Goal: Information Seeking & Learning: Learn about a topic

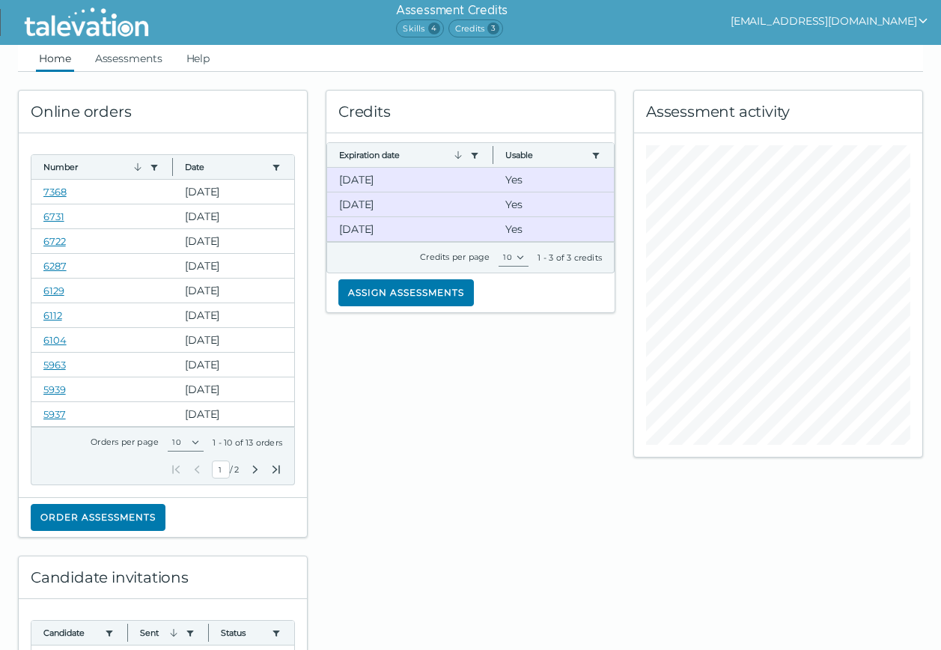
click at [881, 25] on button "[EMAIL_ADDRESS][DOMAIN_NAME]" at bounding box center [830, 21] width 198 height 18
click at [831, 12] on button "[EMAIL_ADDRESS][DOMAIN_NAME]" at bounding box center [830, 21] width 198 height 18
click at [117, 61] on link "Assessments" at bounding box center [128, 58] width 73 height 27
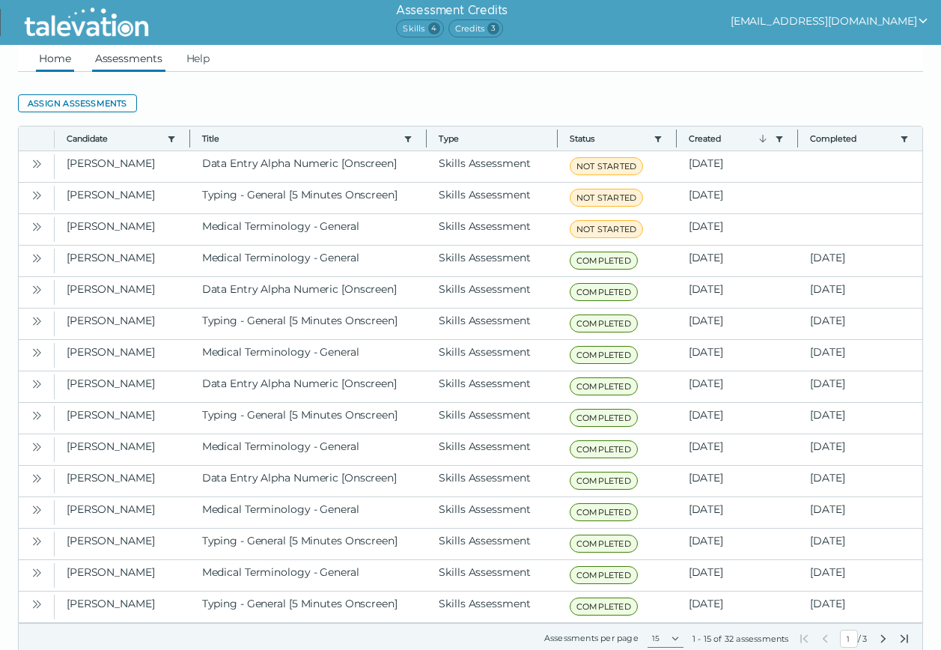
click at [56, 61] on link "Home" at bounding box center [55, 58] width 38 height 27
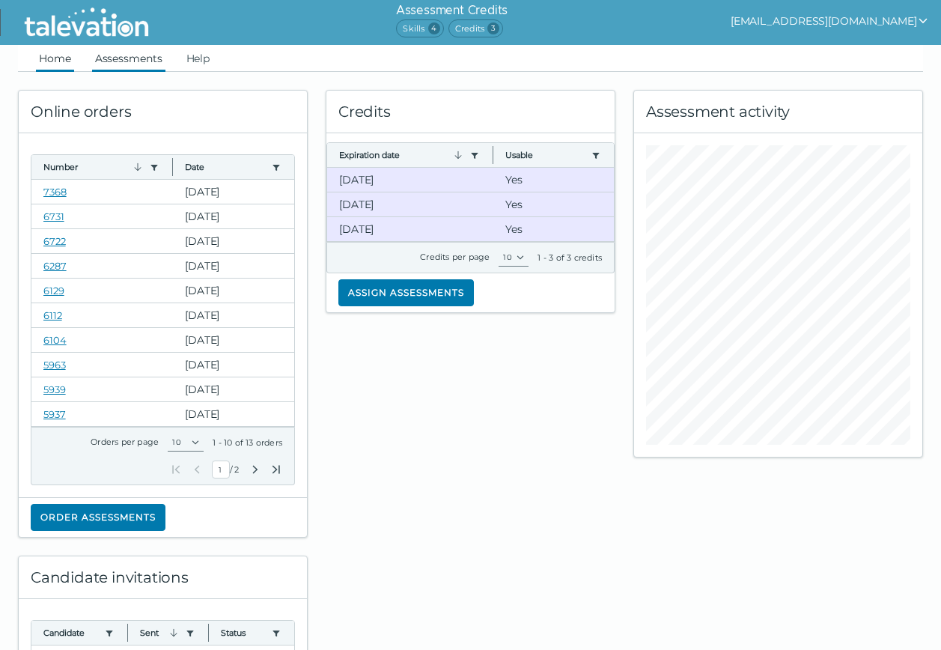
click at [137, 56] on link "Assessments" at bounding box center [128, 58] width 73 height 27
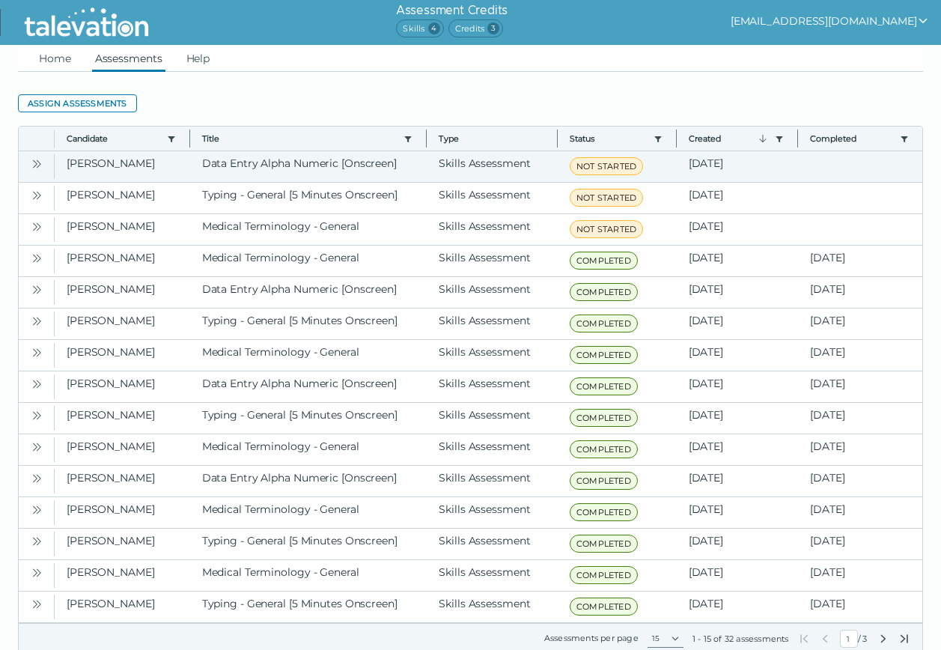
click at [39, 160] on icon "Open" at bounding box center [37, 164] width 12 height 12
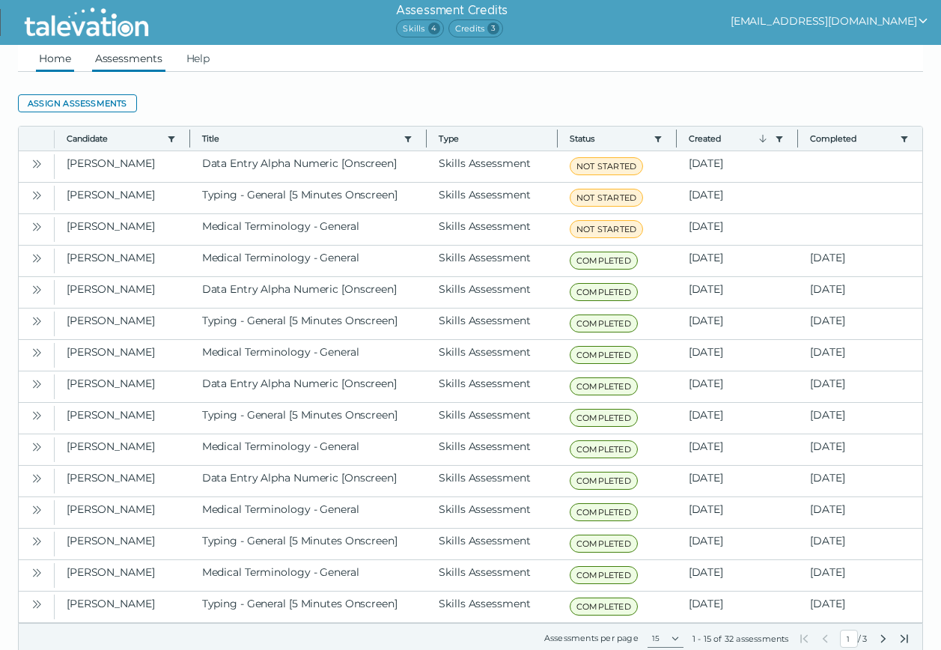
click at [51, 60] on link "Home" at bounding box center [55, 58] width 38 height 27
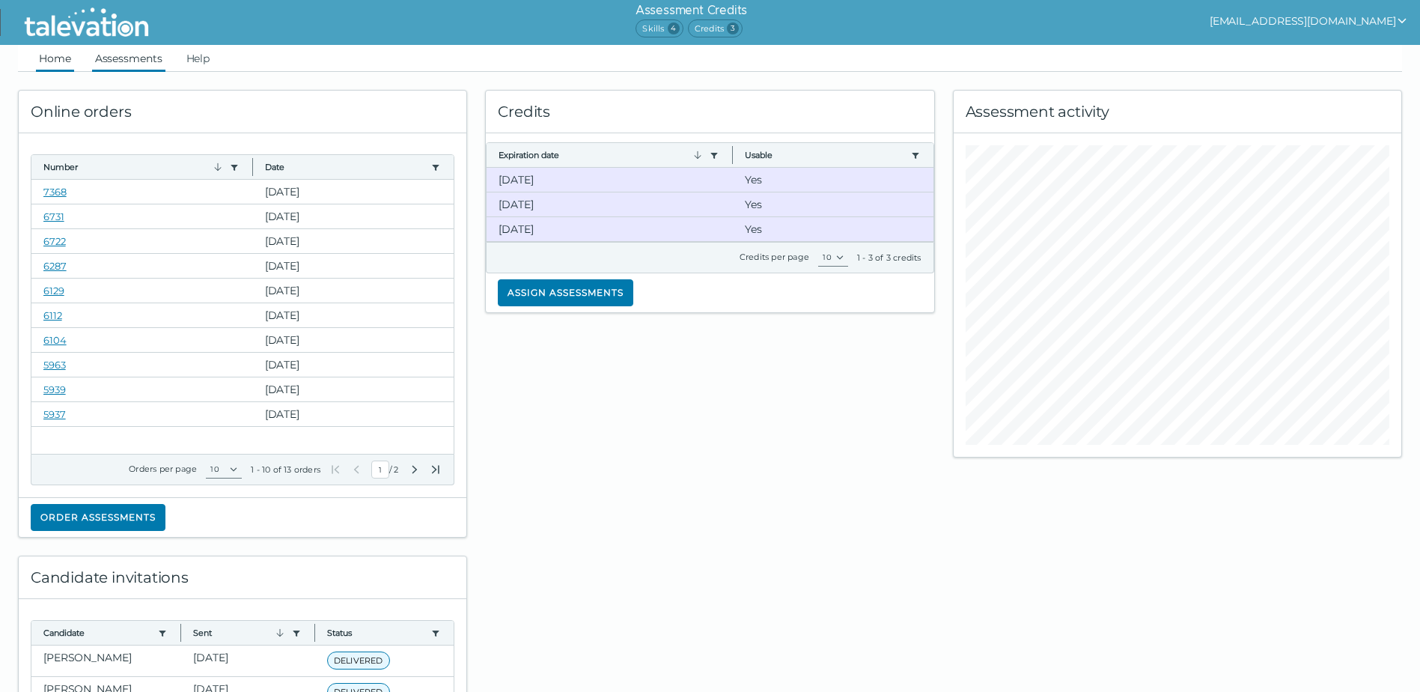
click at [138, 58] on link "Assessments" at bounding box center [128, 58] width 73 height 27
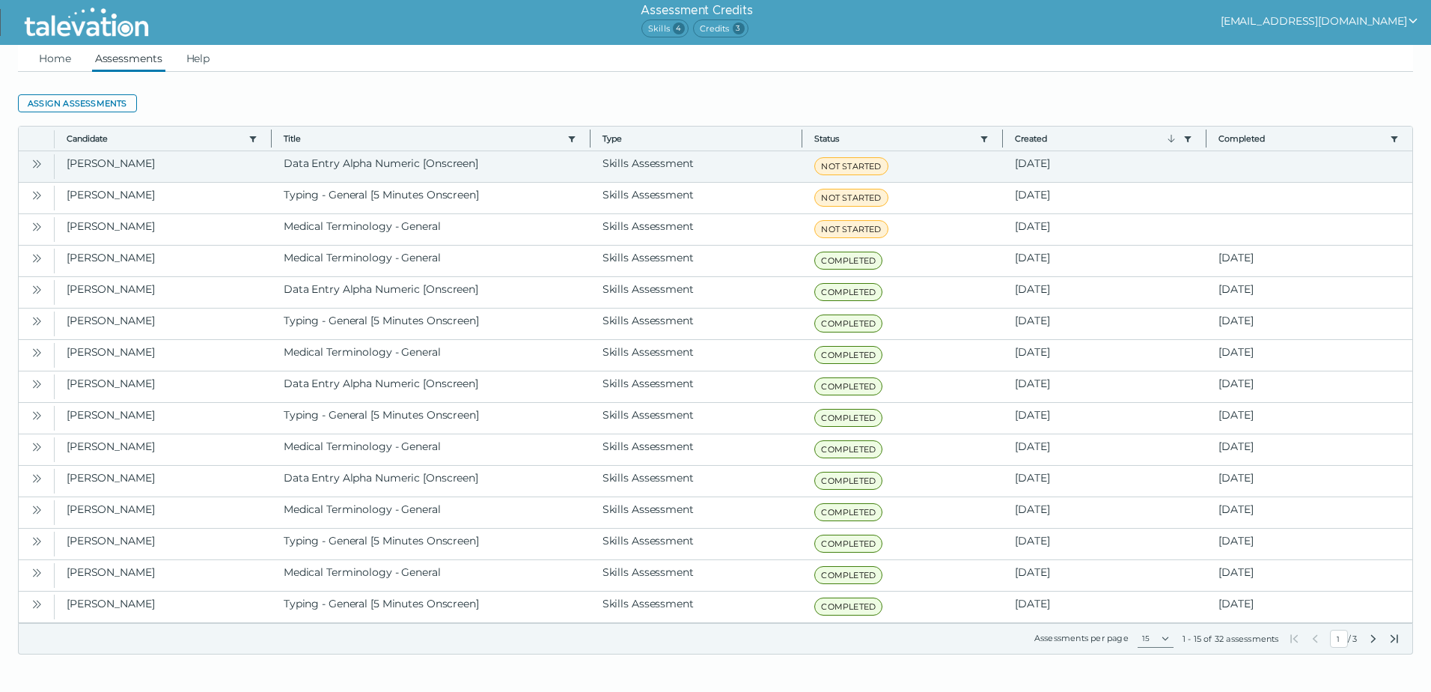
click at [35, 162] on icon "Open" at bounding box center [35, 163] width 4 height 8
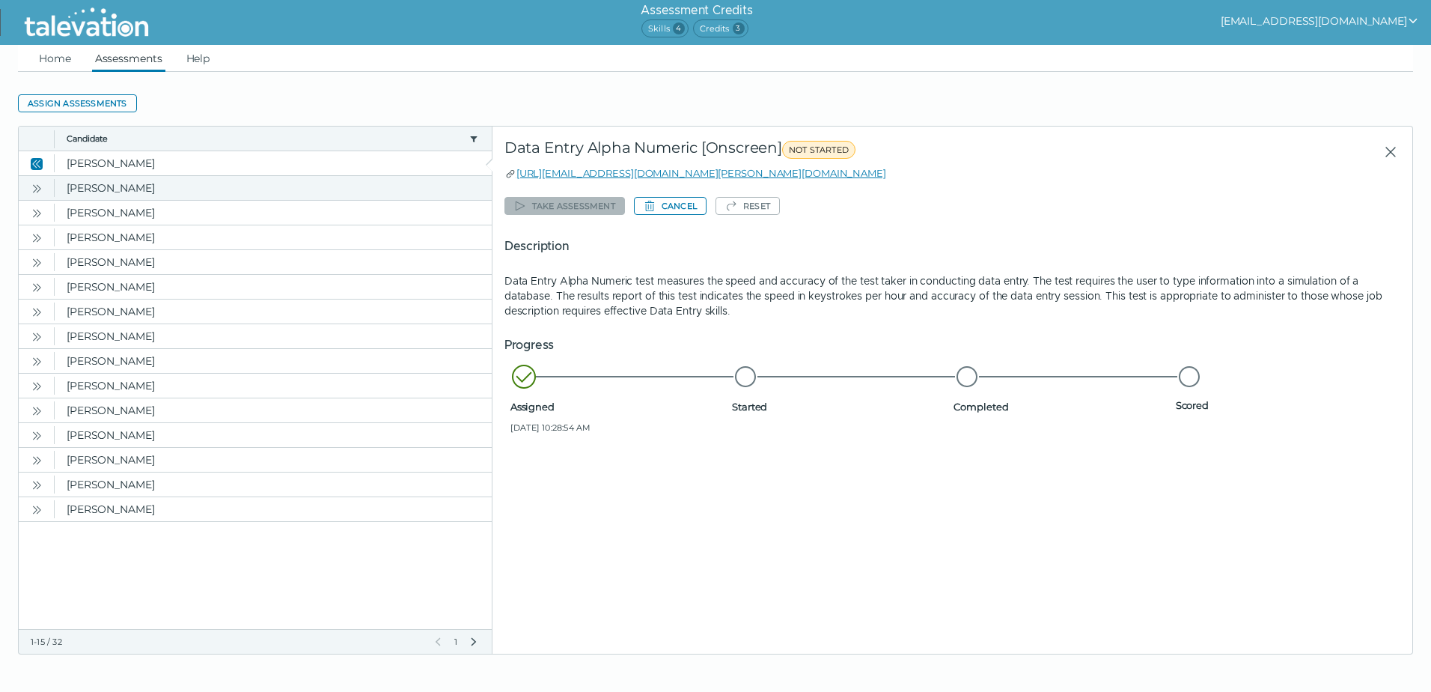
click at [38, 187] on icon "Open" at bounding box center [37, 189] width 12 height 12
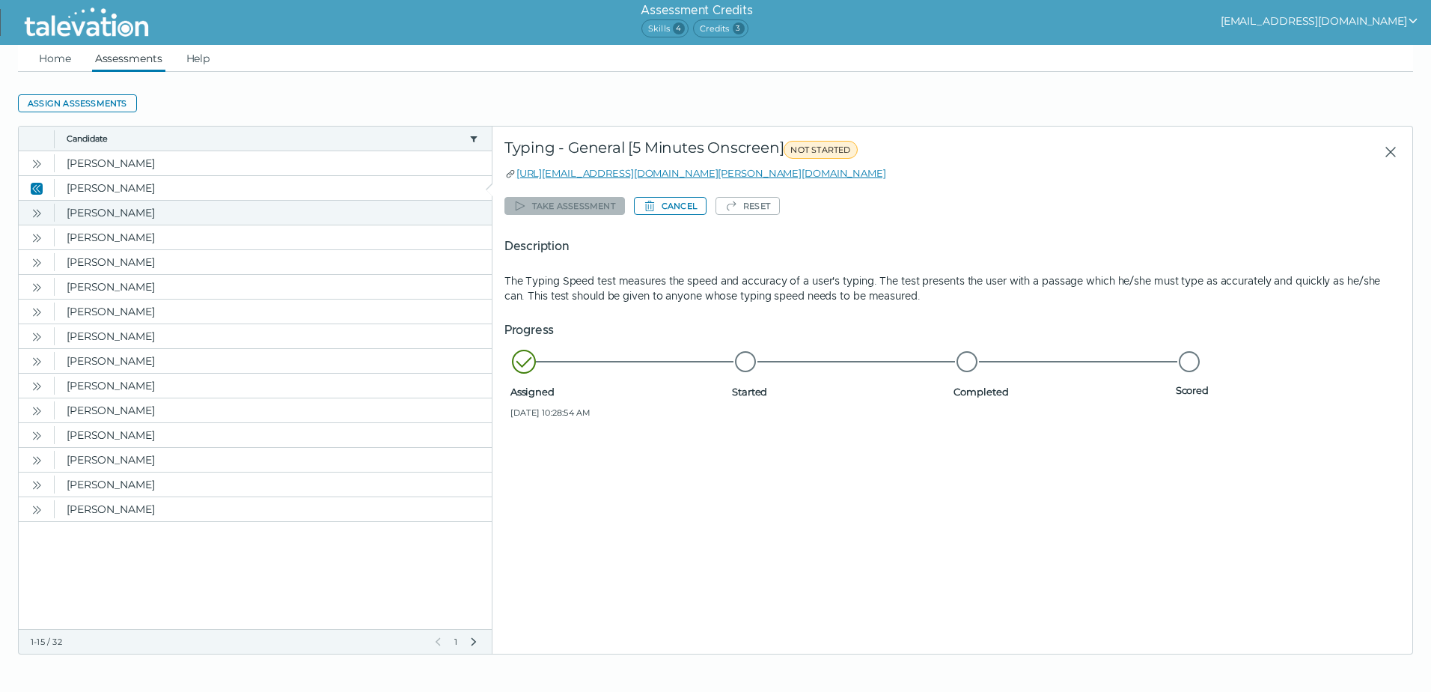
click at [38, 213] on icon "Open" at bounding box center [37, 213] width 12 height 12
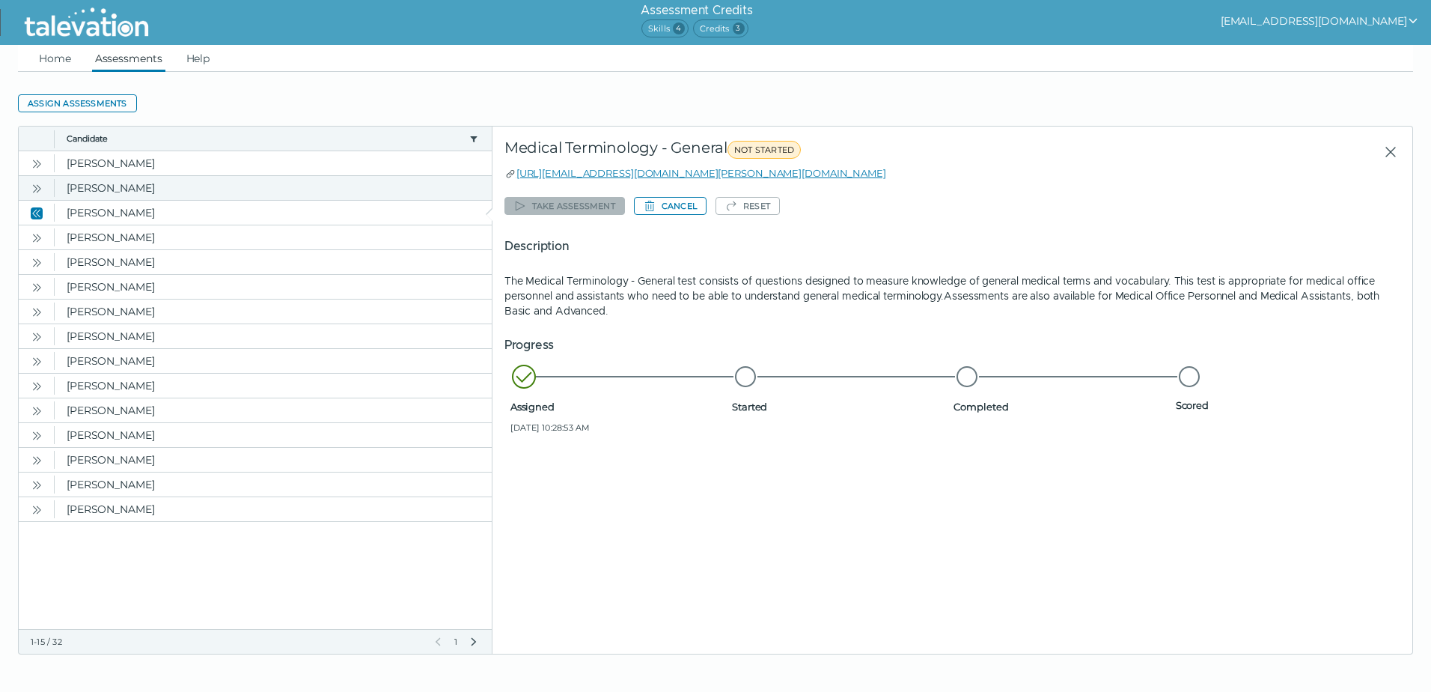
click at [40, 188] on icon "Open" at bounding box center [37, 189] width 12 height 12
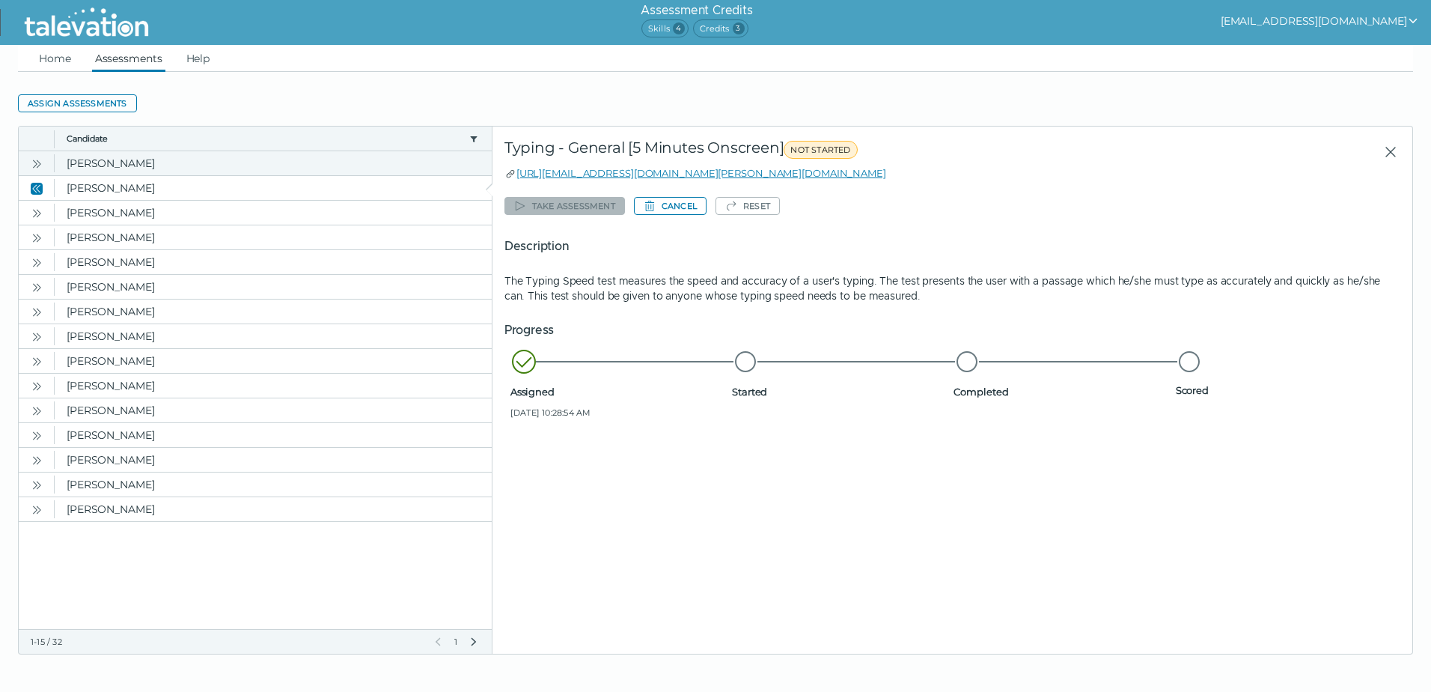
click at [37, 160] on icon "Open" at bounding box center [39, 163] width 4 height 8
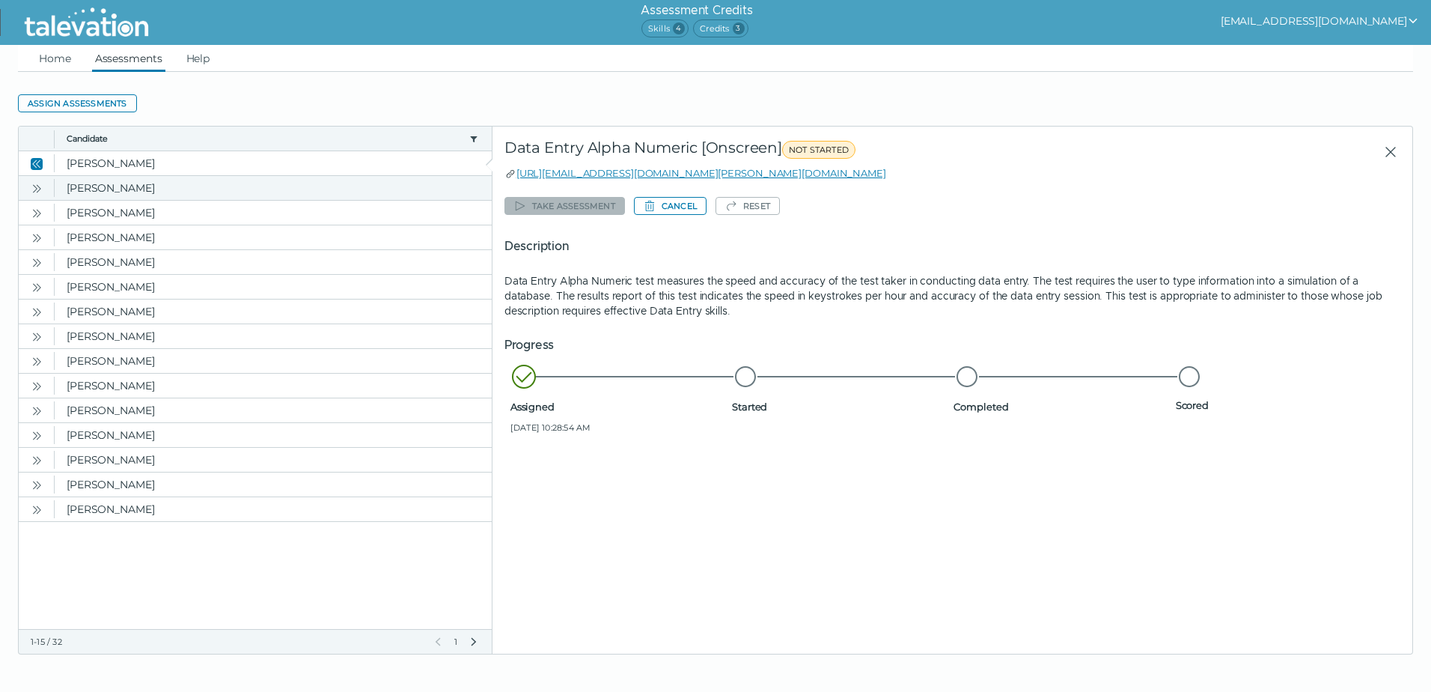
click at [39, 189] on icon "Open" at bounding box center [37, 189] width 12 height 12
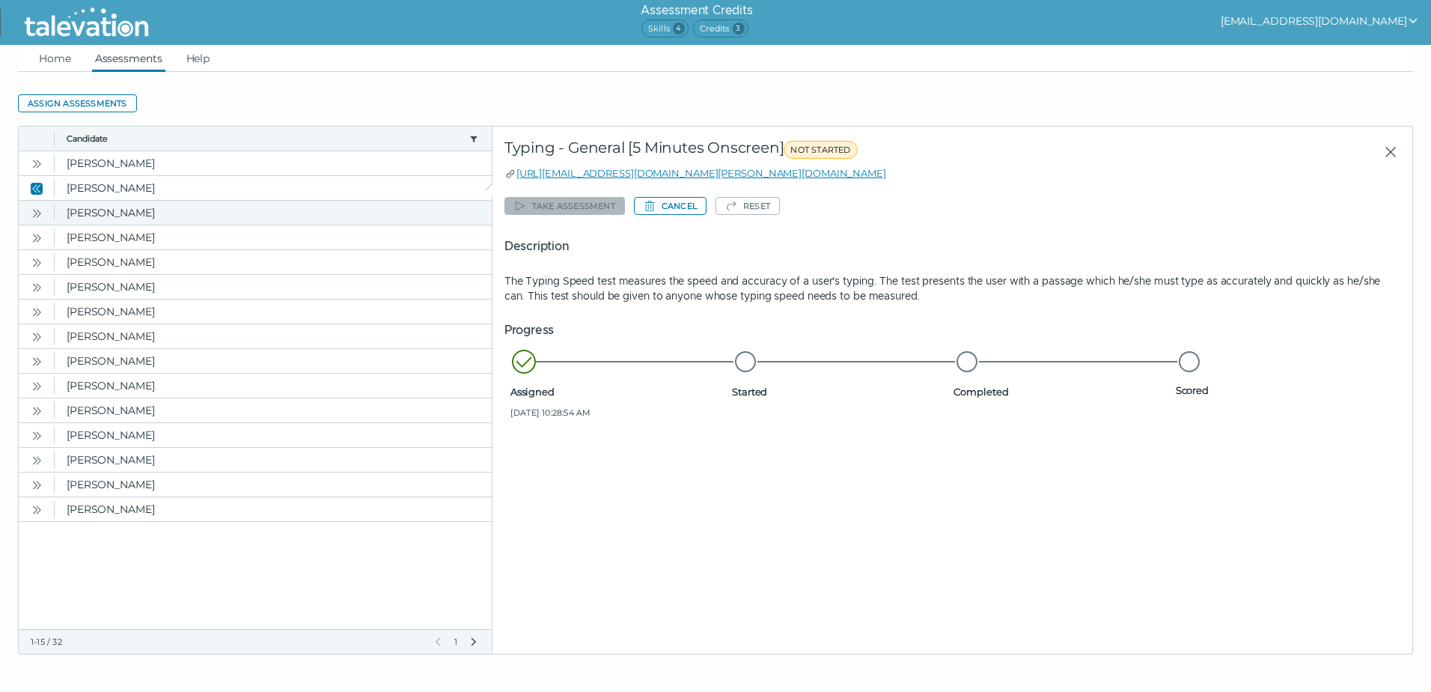
click at [37, 217] on icon "Open" at bounding box center [39, 213] width 4 height 8
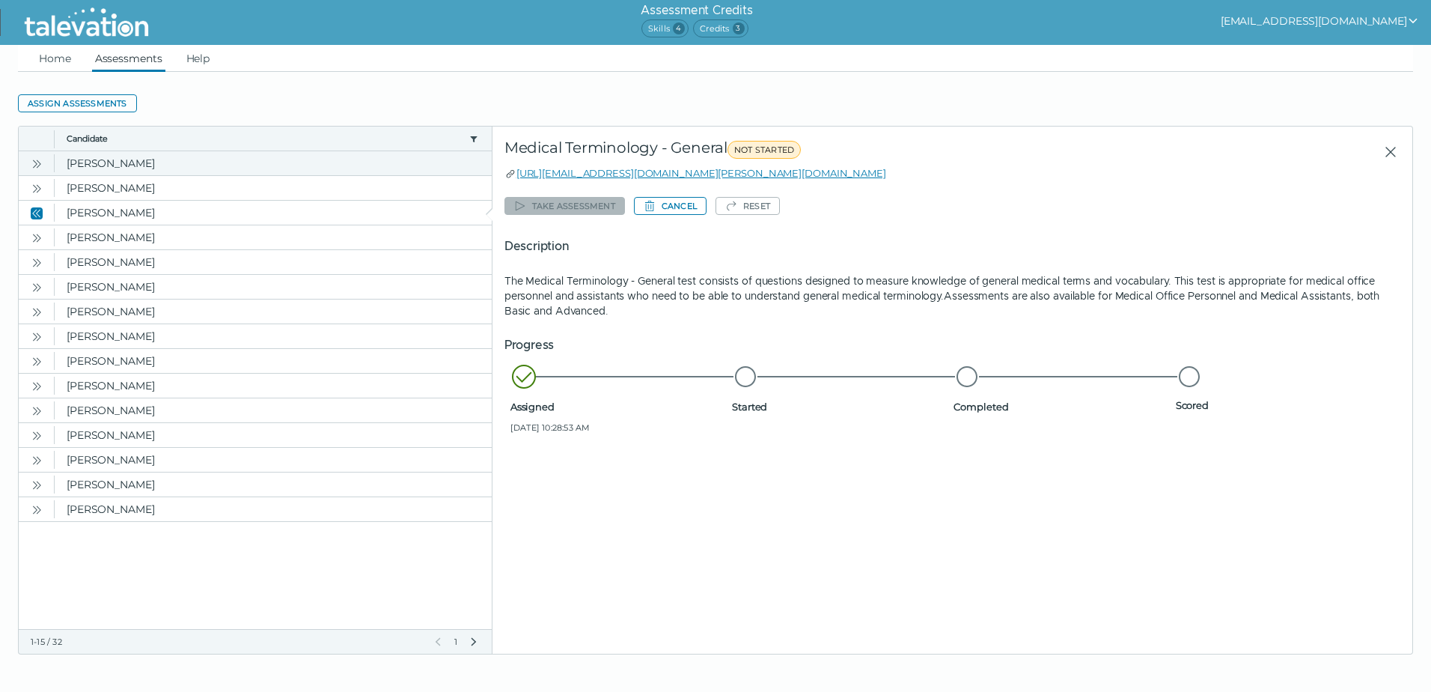
click at [36, 162] on icon "Open" at bounding box center [37, 164] width 12 height 12
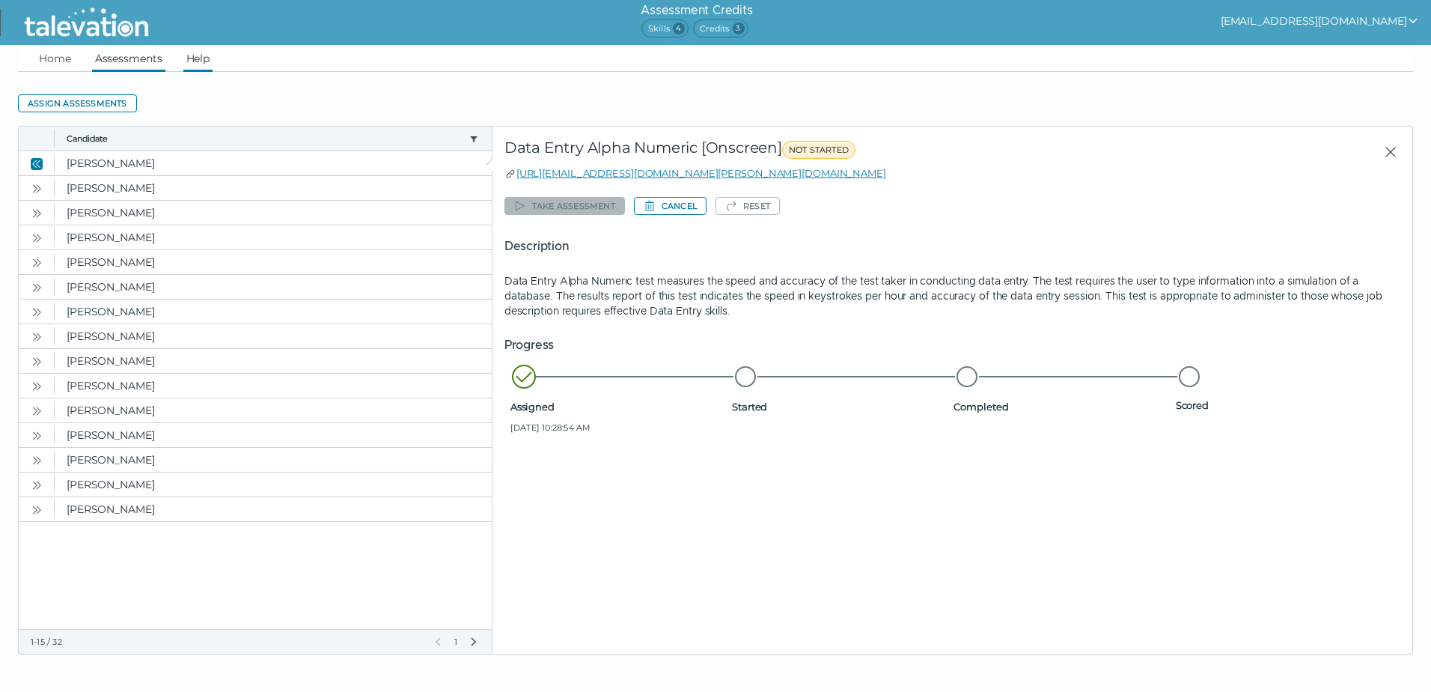
click at [194, 55] on link "Help" at bounding box center [198, 58] width 30 height 27
